Goal: Check status: Check status

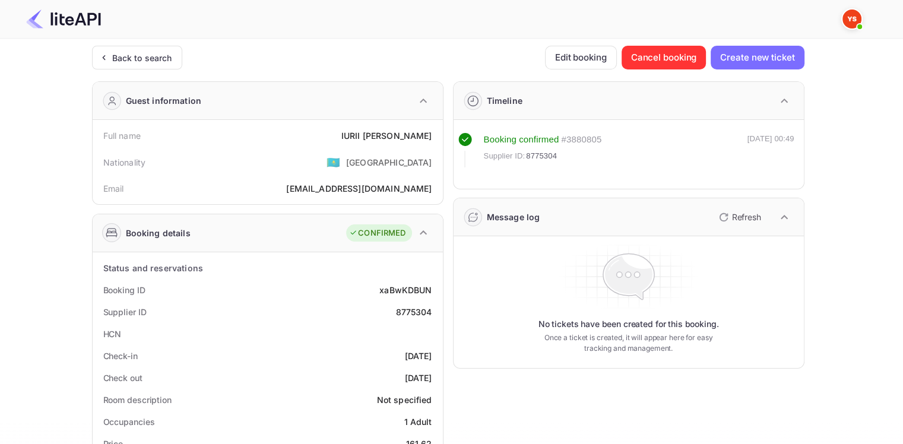
click at [126, 62] on div "Back to search" at bounding box center [142, 58] width 60 height 12
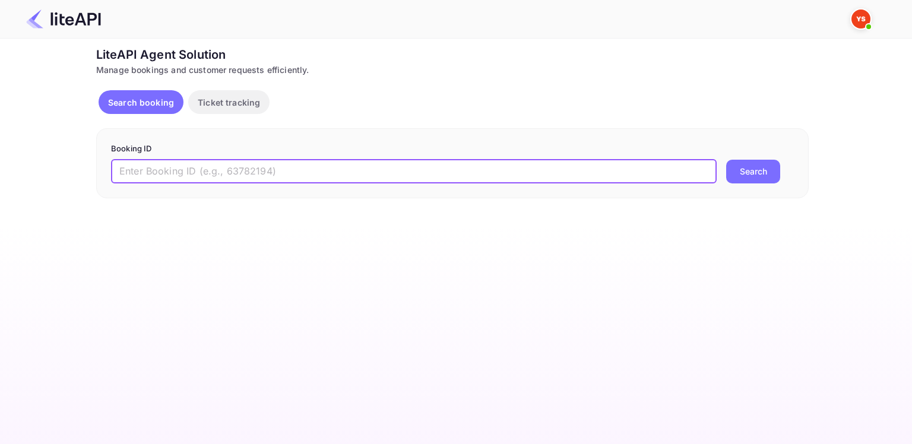
click at [337, 173] on input "text" at bounding box center [414, 172] width 606 height 24
paste input "8657005"
type input "8657005"
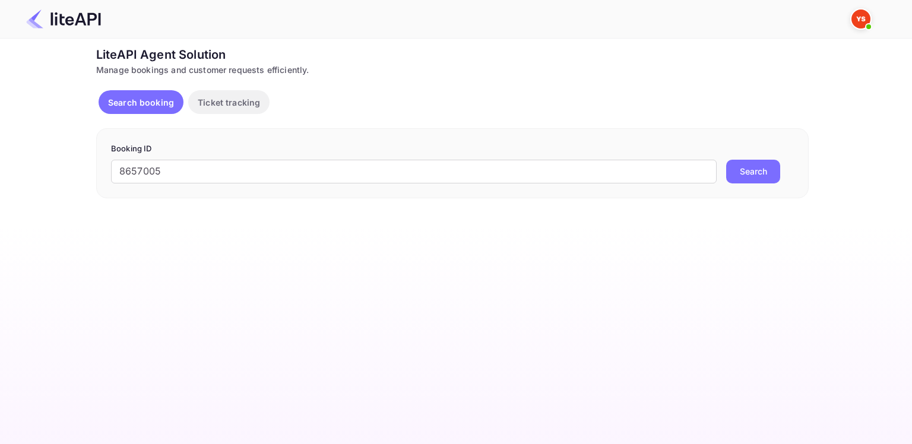
click at [752, 166] on button "Search" at bounding box center [753, 172] width 54 height 24
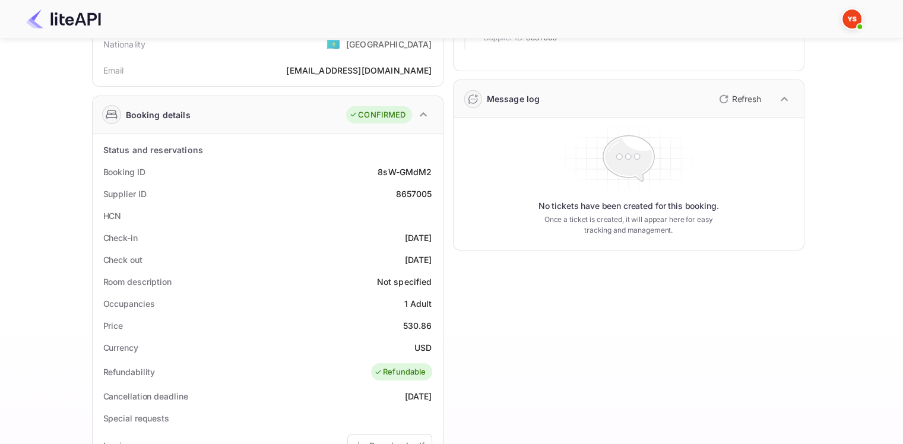
scroll to position [119, 0]
drag, startPoint x: 394, startPoint y: 321, endPoint x: 438, endPoint y: 321, distance: 43.4
click at [438, 321] on div "Status and reservations Booking ID 8sW-GMdM2 Supplier ID 8657005 HCN Check-in […" at bounding box center [268, 428] width 350 height 589
copy div "530.86"
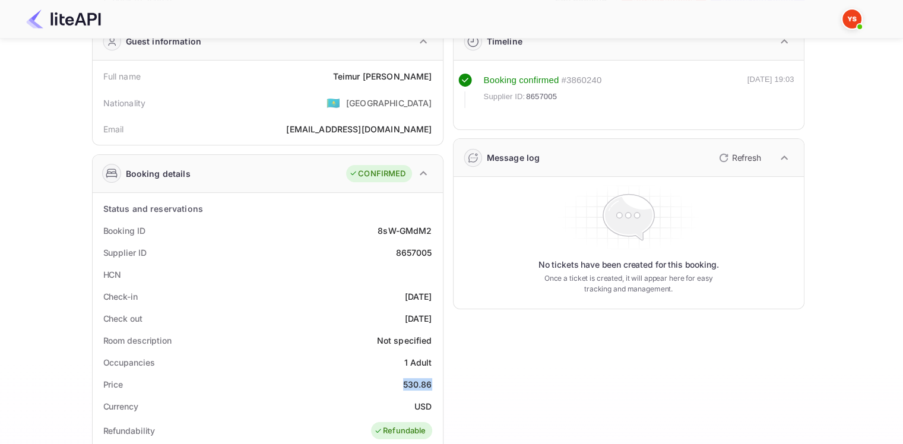
scroll to position [0, 0]
